Goal: Check status: Check status

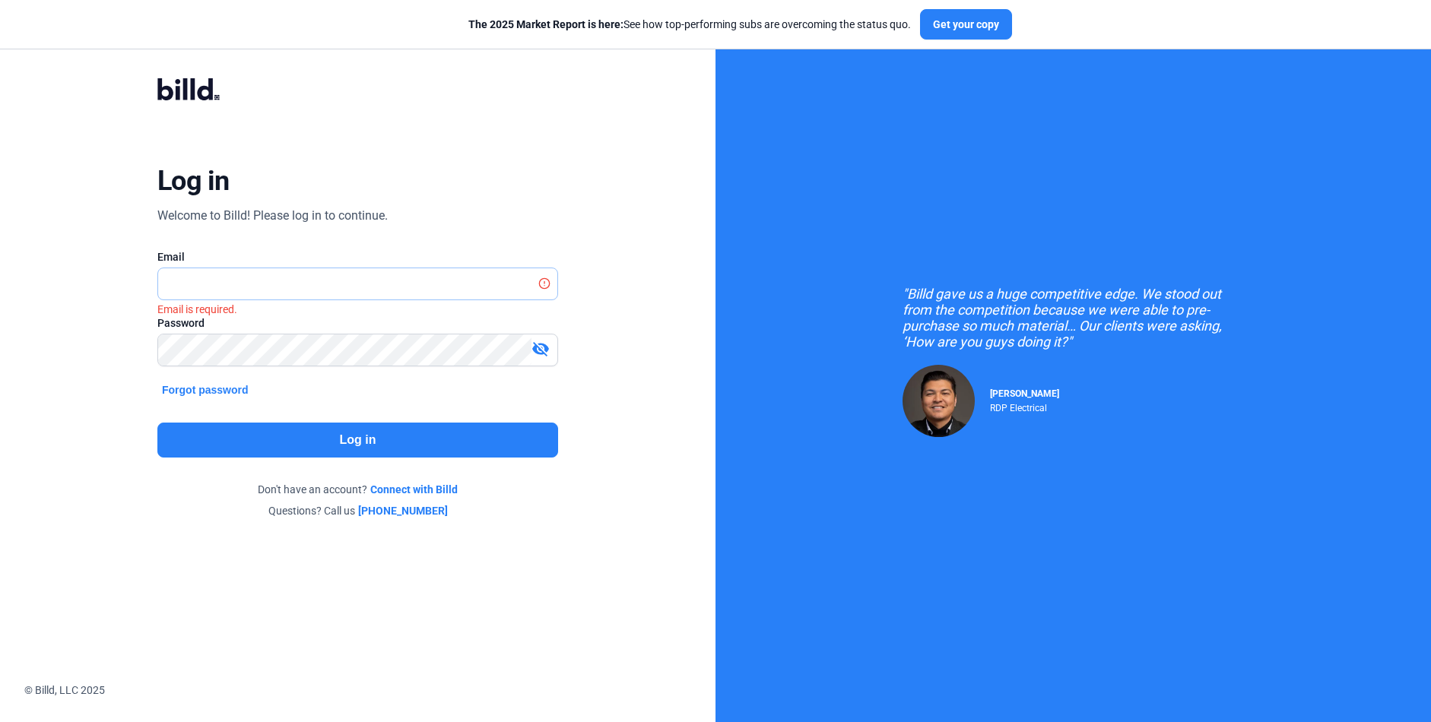
type input "[PERSON_NAME][EMAIL_ADDRESS][DOMAIN_NAME]"
click at [342, 427] on button "Log in" at bounding box center [357, 440] width 401 height 35
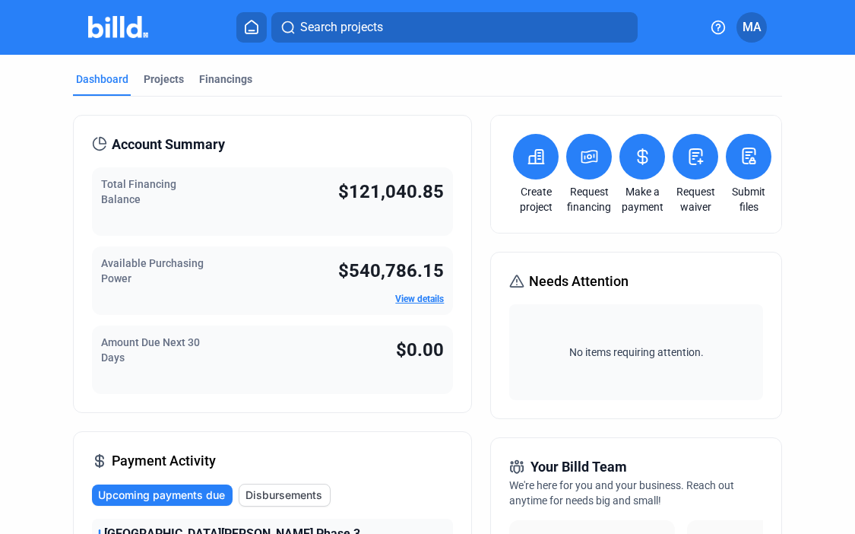
drag, startPoint x: 252, startPoint y: 219, endPoint x: 323, endPoint y: 210, distance: 72.0
click at [322, 229] on div "Total Financing Balance $121,040.85" at bounding box center [272, 201] width 361 height 68
click at [319, 193] on div "Total Financing Balance $121,040.85" at bounding box center [272, 201] width 361 height 68
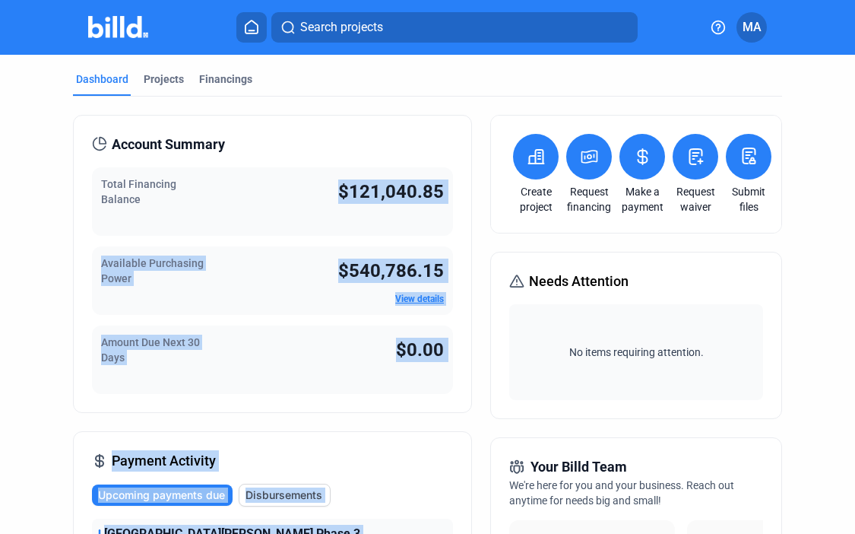
drag, startPoint x: 299, startPoint y: 180, endPoint x: 460, endPoint y: 188, distance: 161.4
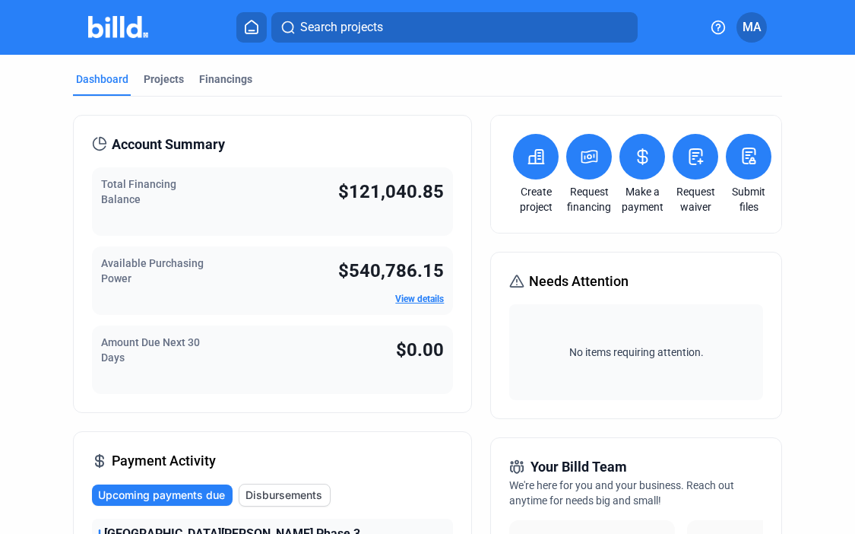
drag, startPoint x: 379, startPoint y: 181, endPoint x: 362, endPoint y: 182, distance: 17.6
click at [376, 181] on span "$121,040.85" at bounding box center [391, 191] width 106 height 21
drag, startPoint x: 350, startPoint y: 188, endPoint x: 455, endPoint y: 190, distance: 105.7
click at [455, 190] on div "Account Summary Total Financing Balance $121,040.85 Available Purchasing Power …" at bounding box center [272, 264] width 399 height 298
drag, startPoint x: 395, startPoint y: 176, endPoint x: 373, endPoint y: 186, distance: 24.6
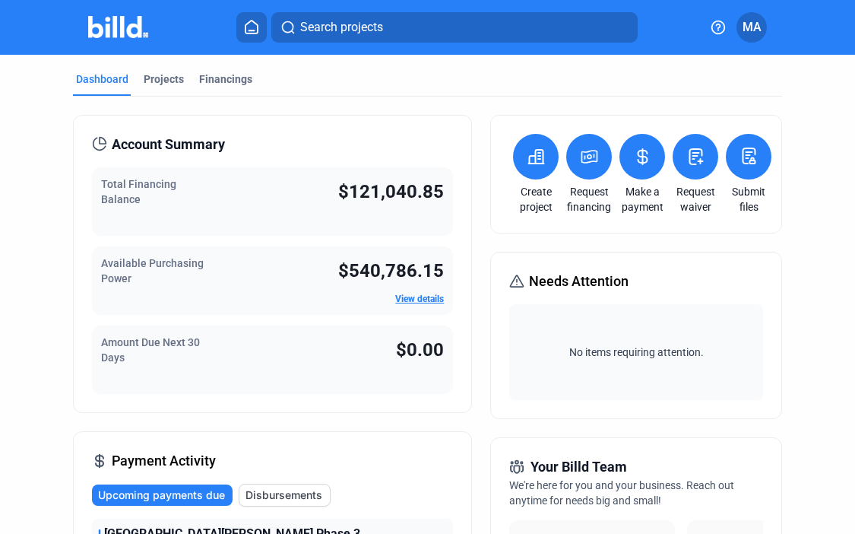
click at [395, 176] on div "$121,040.85" at bounding box center [391, 189] width 106 height 27
drag, startPoint x: 325, startPoint y: 185, endPoint x: 465, endPoint y: 192, distance: 140.1
click at [465, 192] on div "Account Summary Total Financing Balance $121,040.85 Available Purchasing Power …" at bounding box center [272, 264] width 399 height 298
drag, startPoint x: 374, startPoint y: 176, endPoint x: 693, endPoint y: 109, distance: 325.5
click at [374, 175] on div "Total Financing Balance $121,040.85" at bounding box center [272, 201] width 361 height 68
